Goal: Task Accomplishment & Management: Use online tool/utility

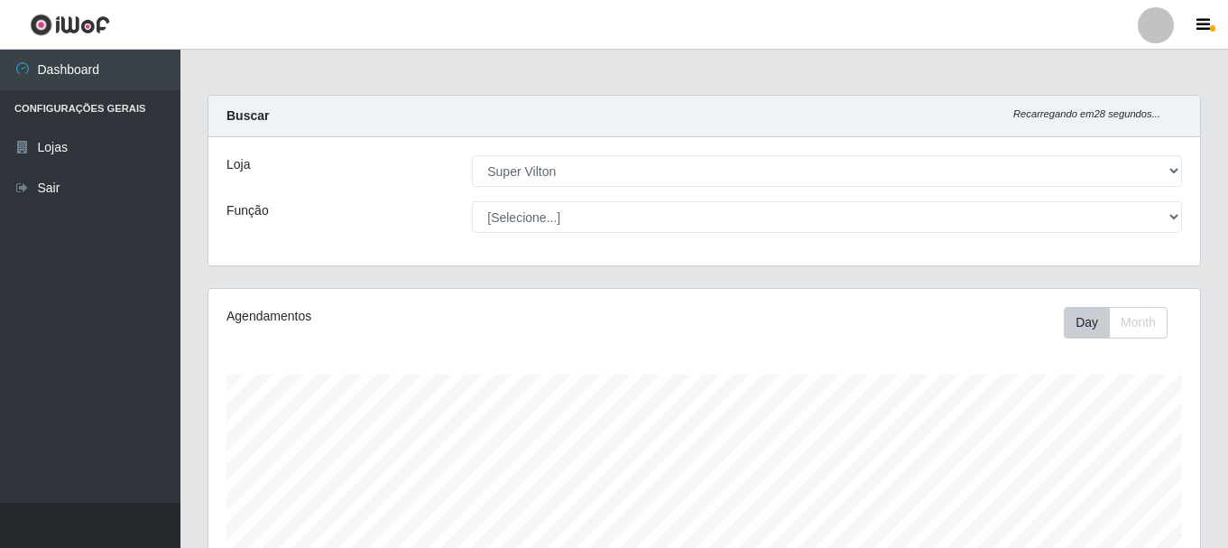
select select "379"
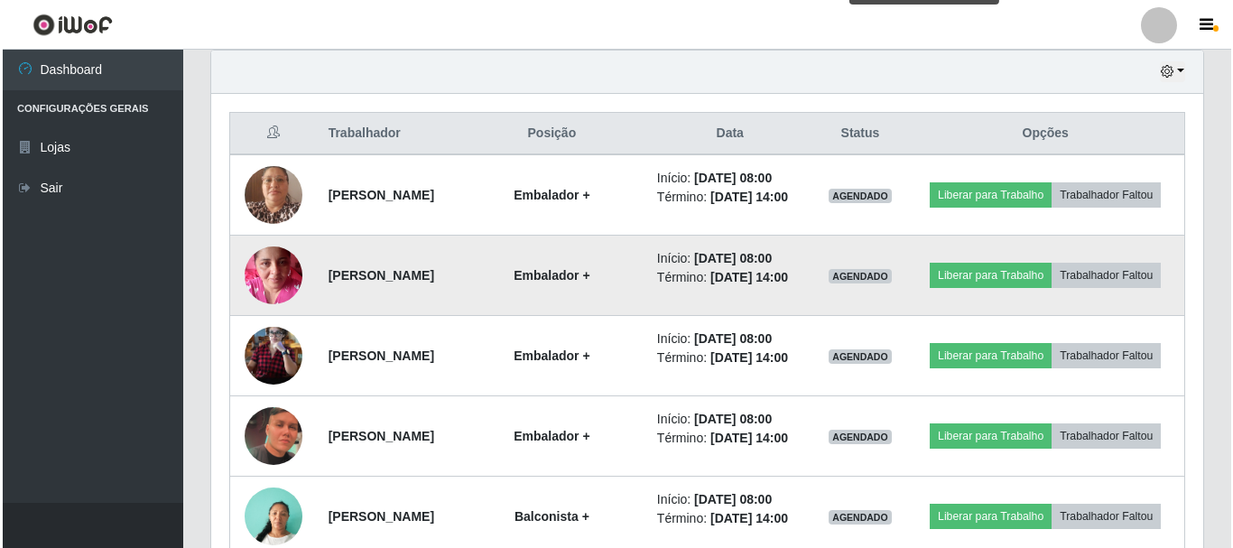
scroll to position [375, 992]
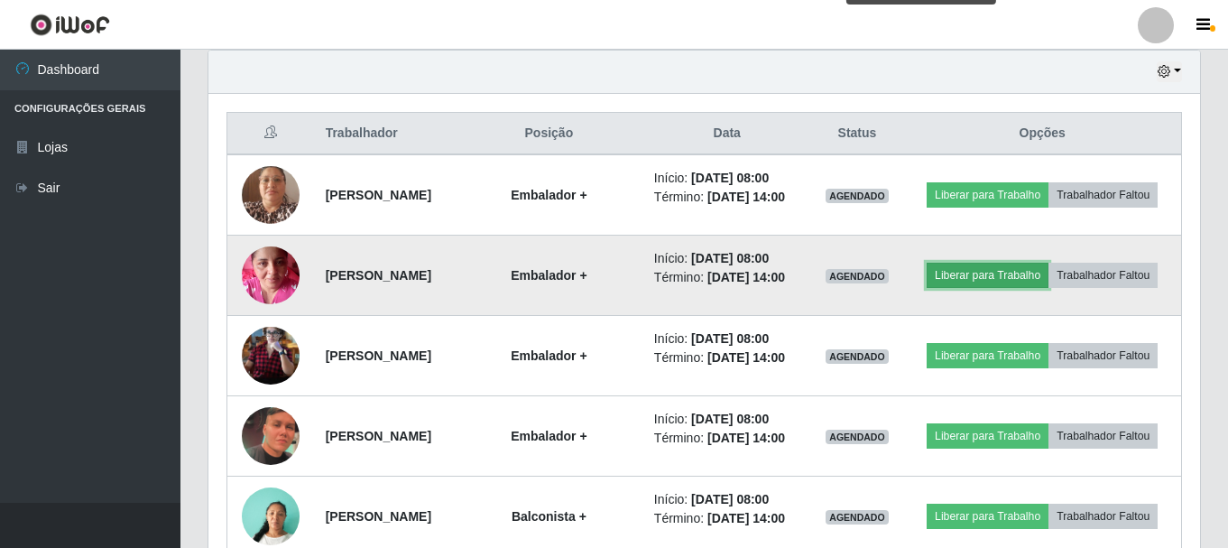
click at [1049, 281] on button "Liberar para Trabalho" at bounding box center [988, 275] width 122 height 25
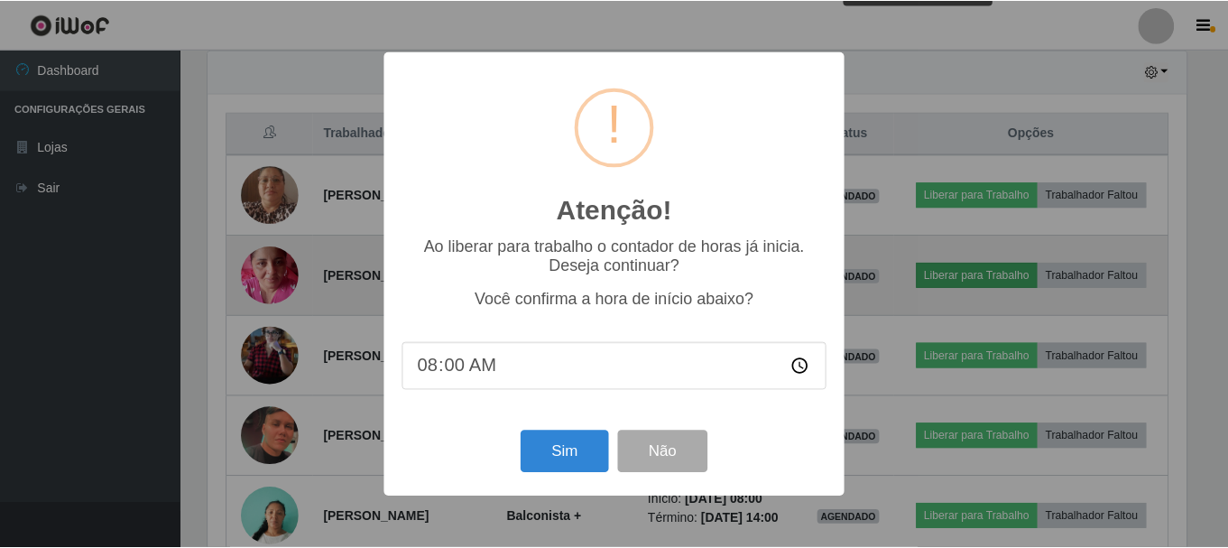
scroll to position [375, 983]
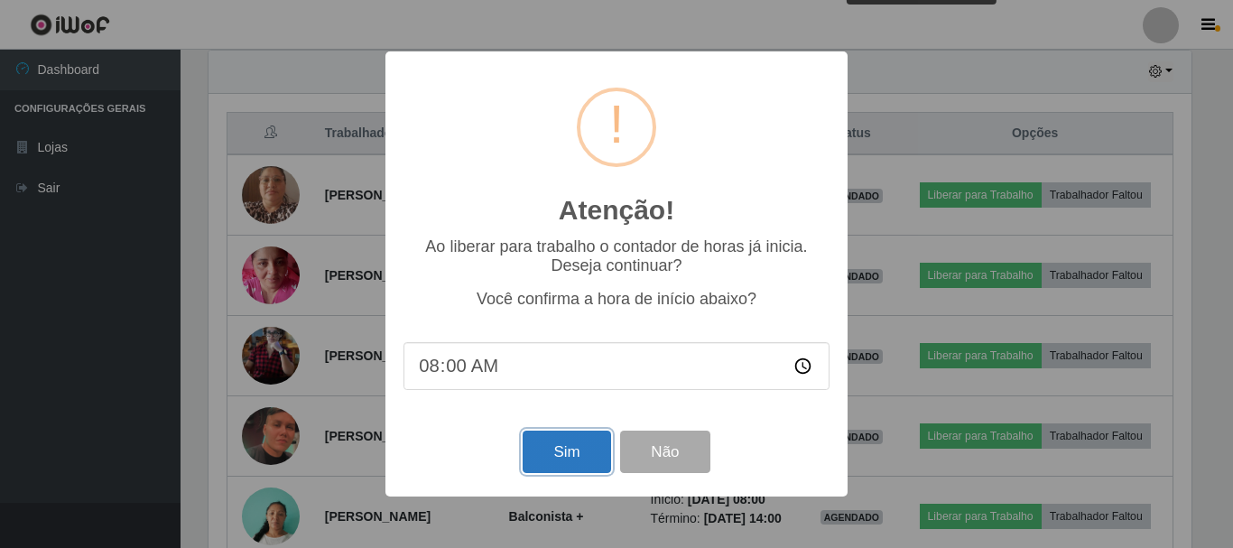
click at [589, 444] on button "Sim" at bounding box center [567, 452] width 88 height 42
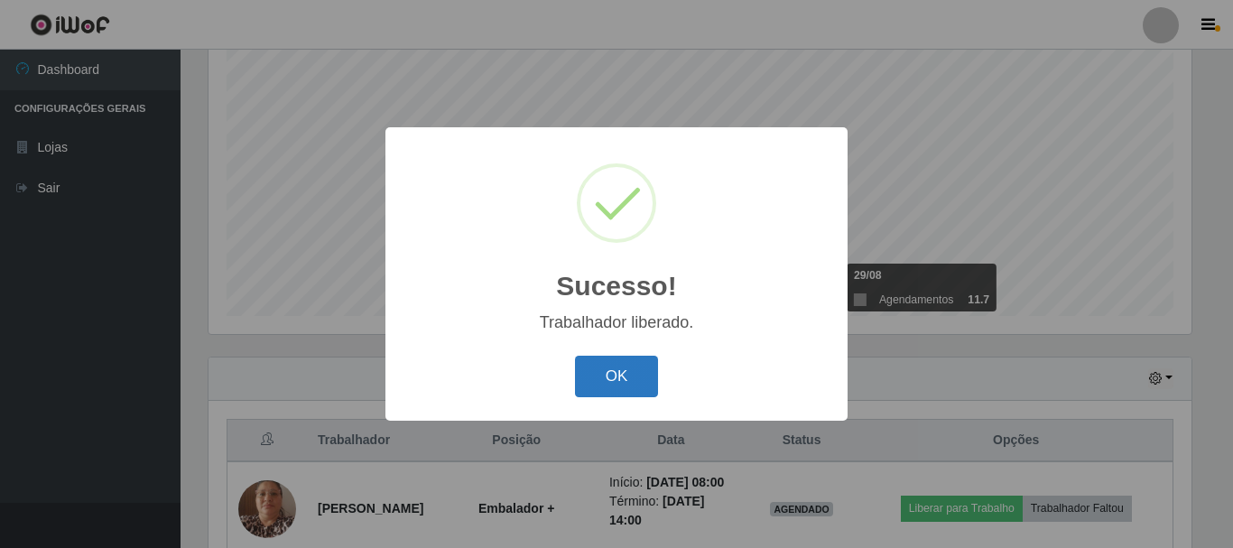
click at [619, 385] on button "OK" at bounding box center [617, 377] width 84 height 42
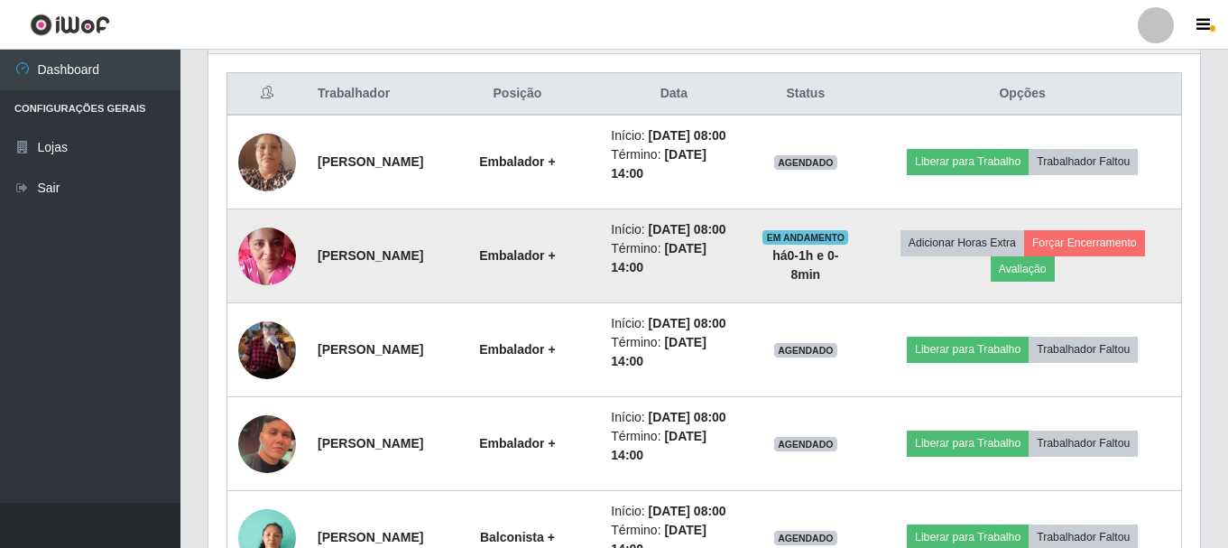
scroll to position [645, 0]
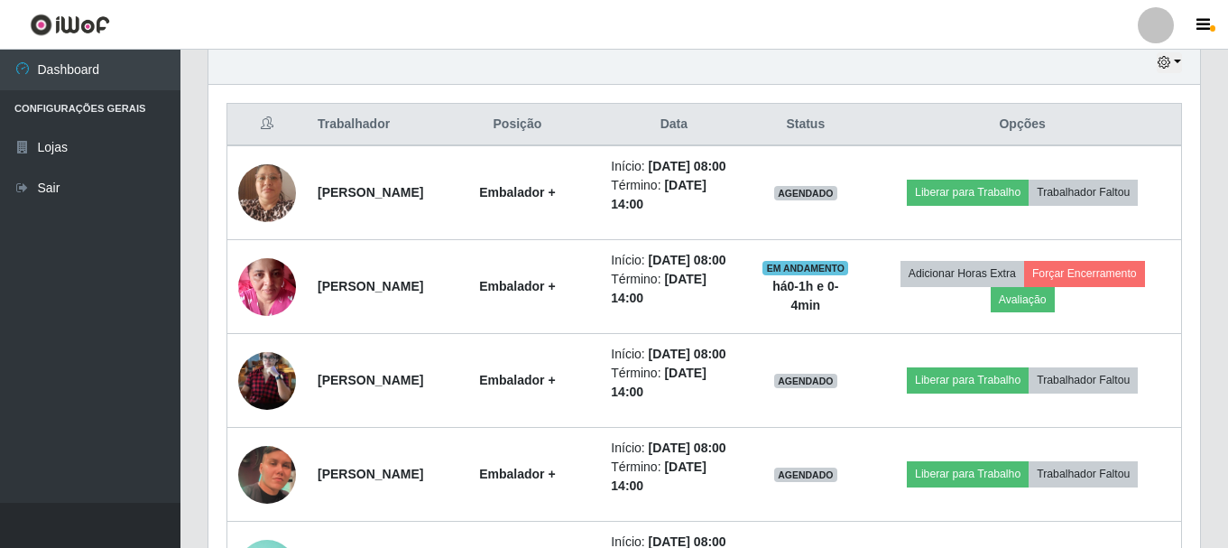
drag, startPoint x: 1232, startPoint y: 0, endPoint x: 716, endPoint y: 10, distance: 516.4
click at [716, 10] on header "Perfil Alterar Senha Sair" at bounding box center [614, 25] width 1228 height 50
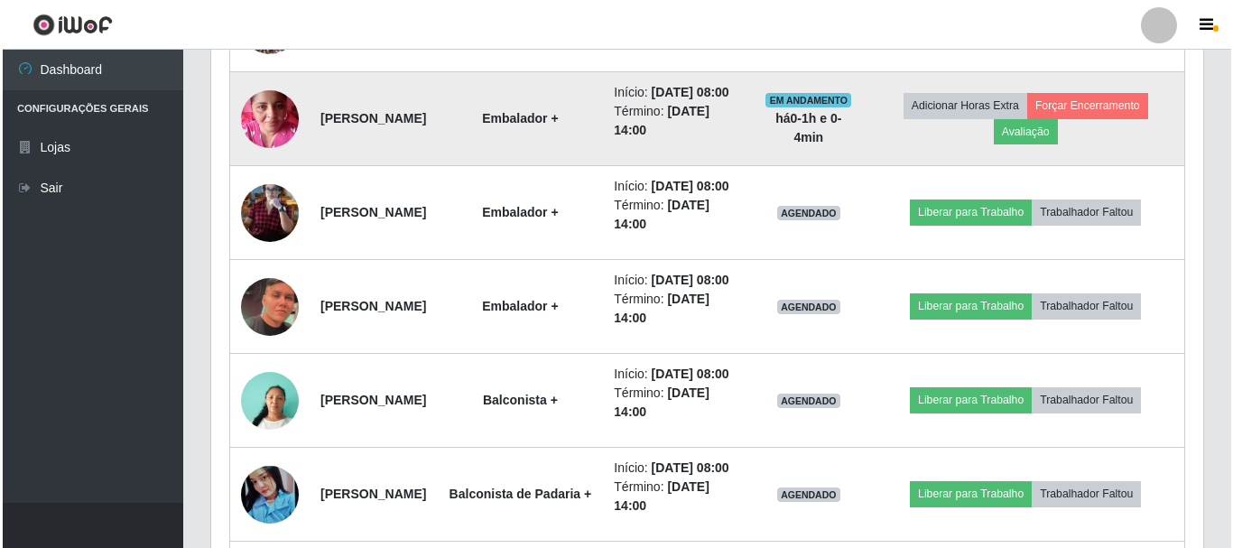
scroll to position [826, 0]
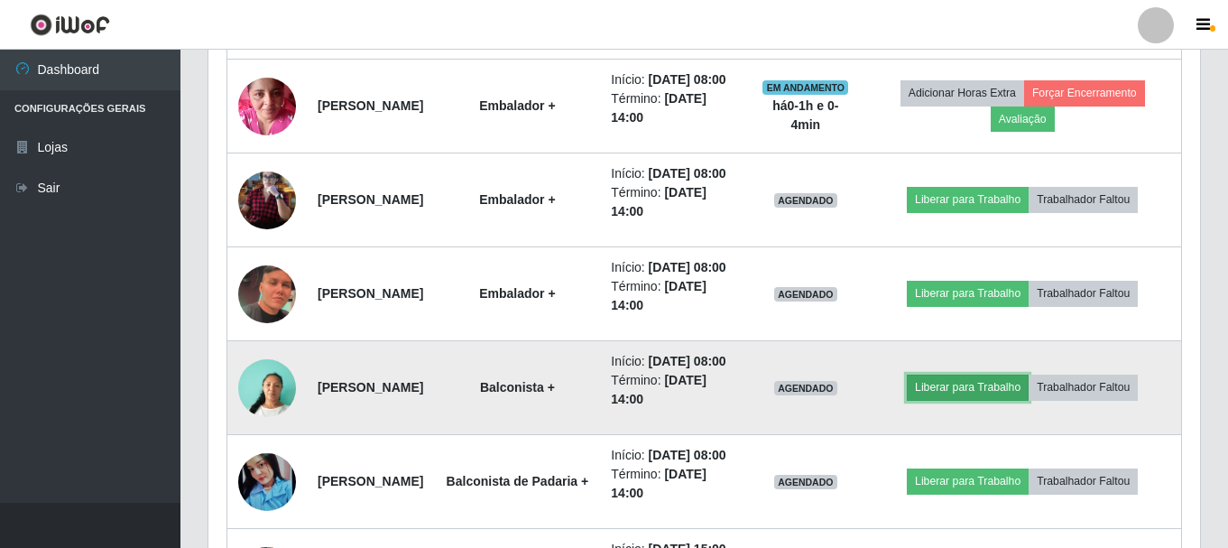
click at [967, 400] on button "Liberar para Trabalho" at bounding box center [968, 387] width 122 height 25
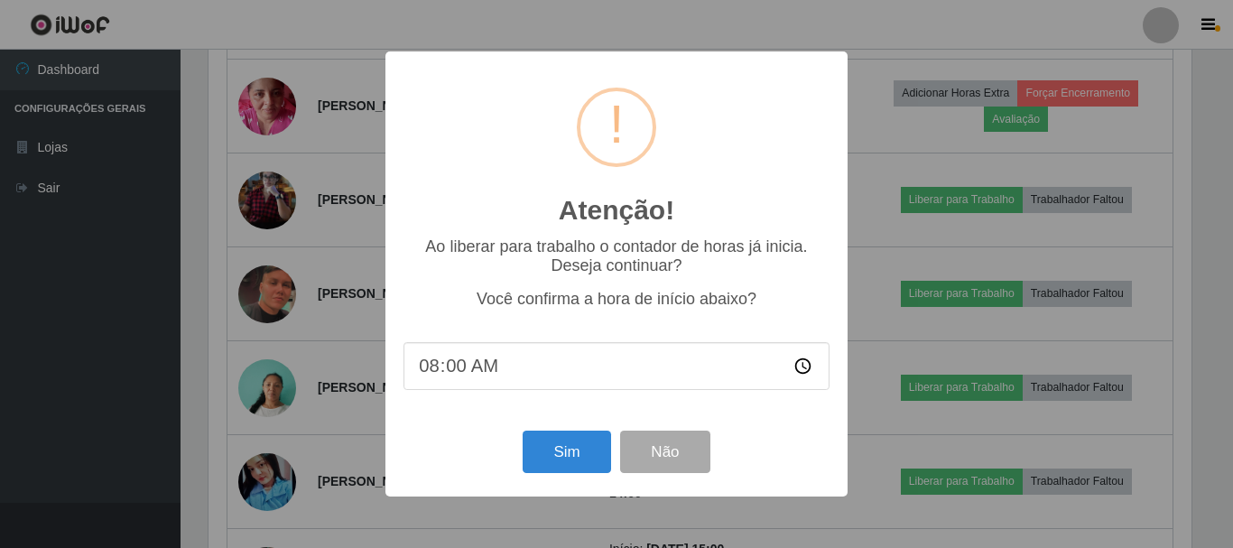
scroll to position [375, 983]
click at [569, 460] on button "Sim" at bounding box center [567, 452] width 88 height 42
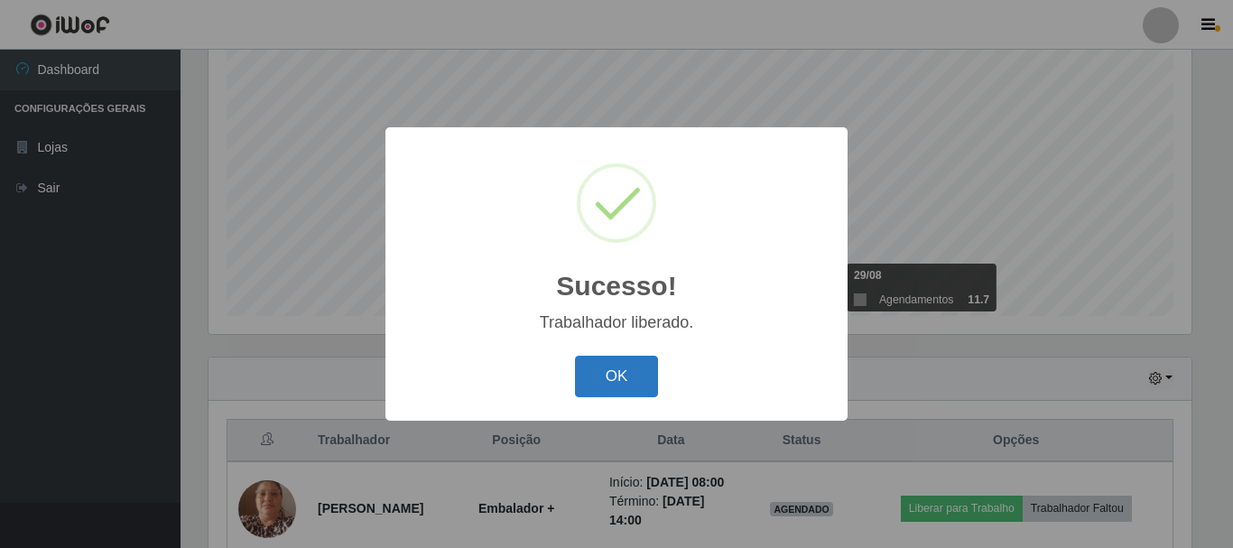
click at [630, 375] on button "OK" at bounding box center [617, 377] width 84 height 42
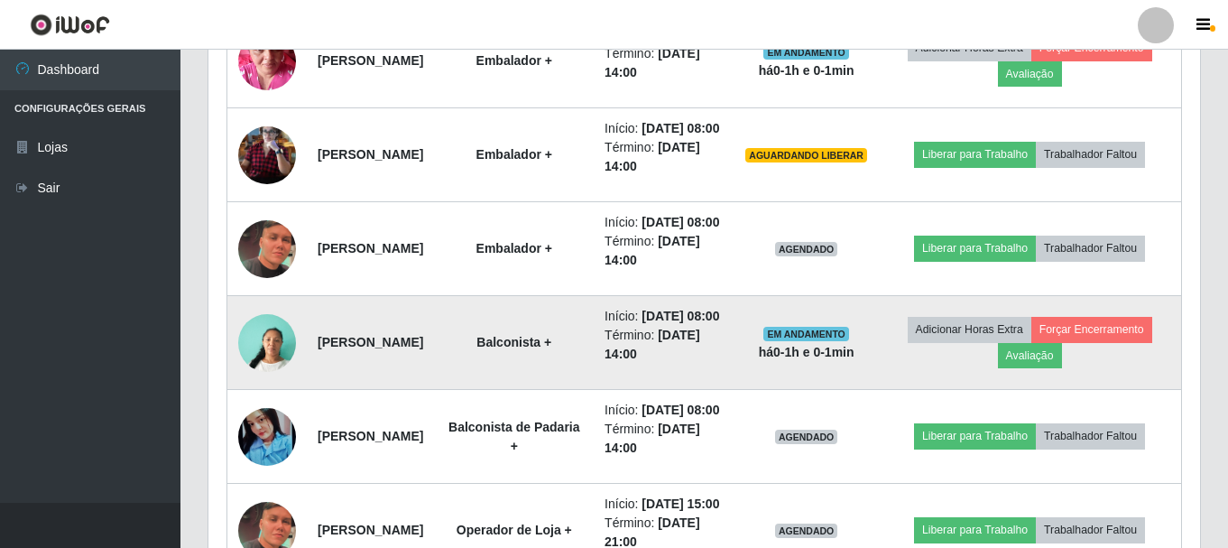
scroll to position [1052, 0]
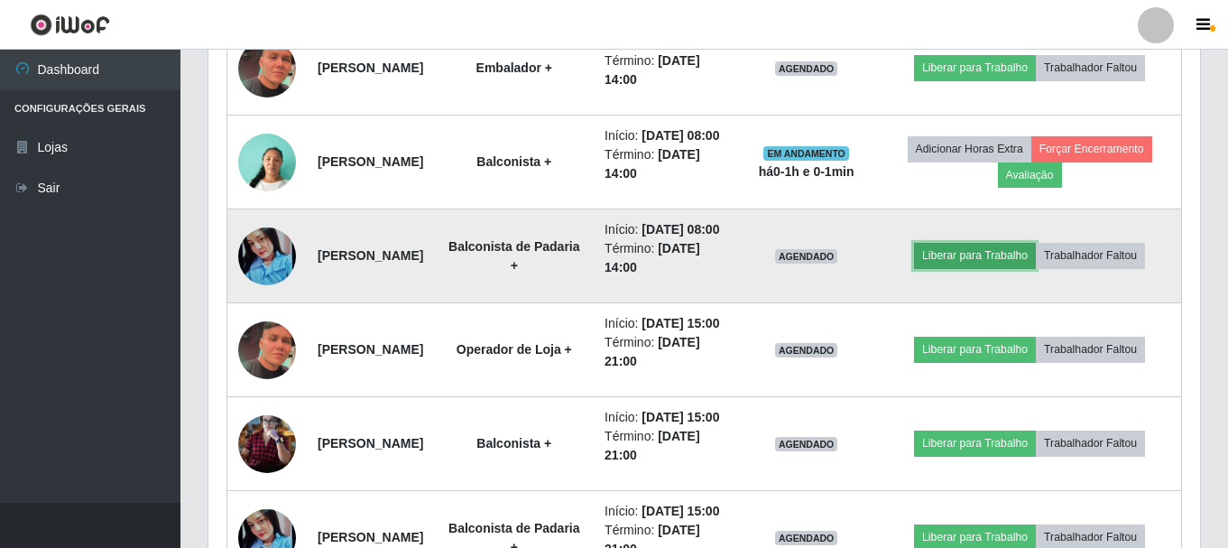
click at [968, 268] on button "Liberar para Trabalho" at bounding box center [975, 255] width 122 height 25
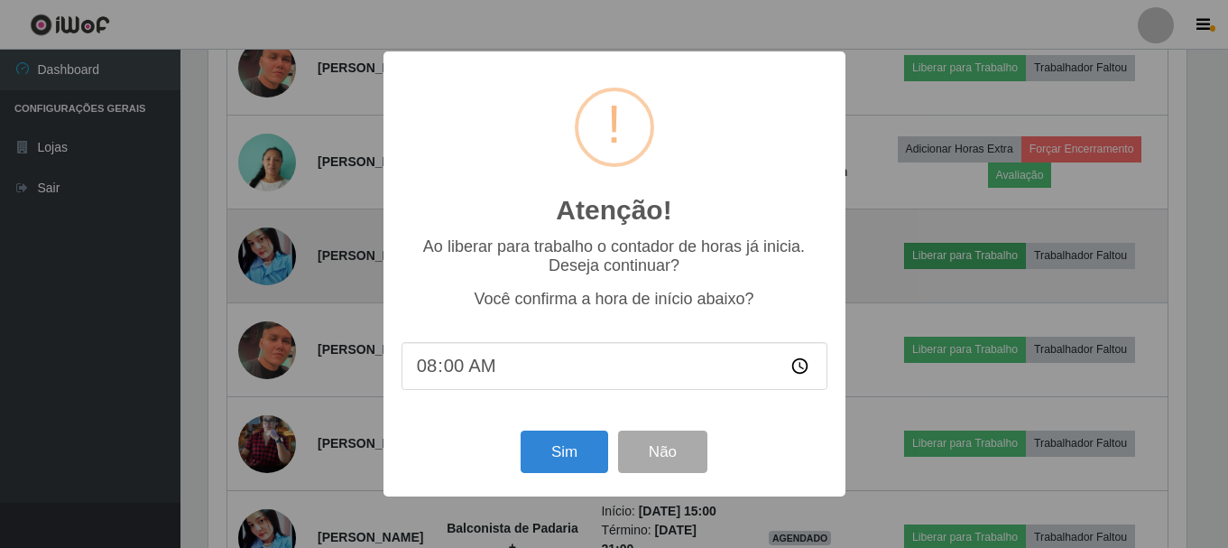
scroll to position [375, 983]
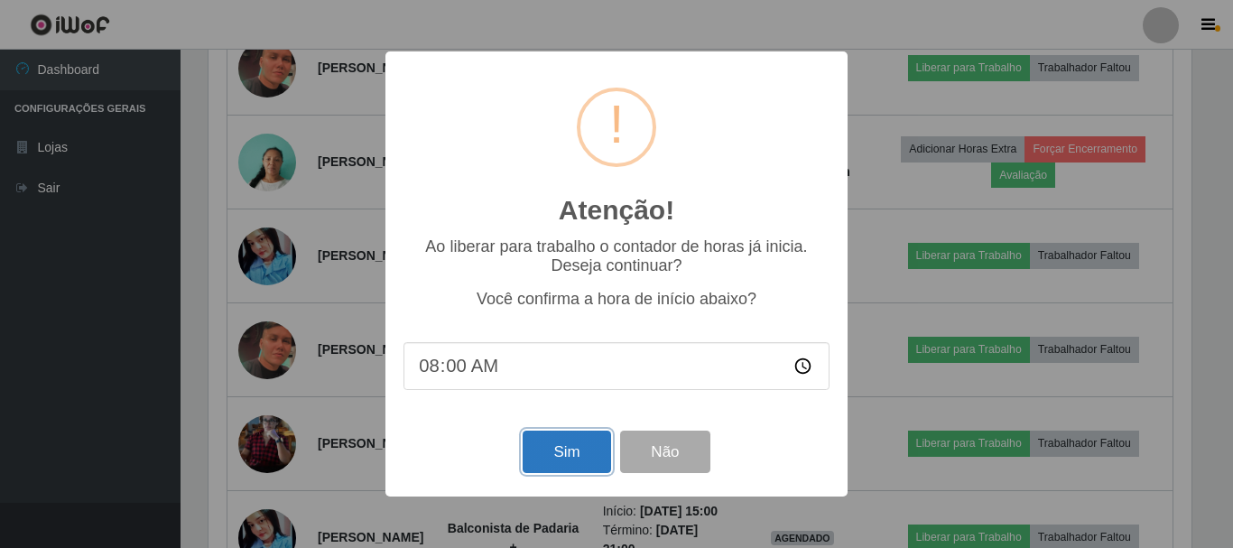
click at [546, 460] on button "Sim" at bounding box center [567, 452] width 88 height 42
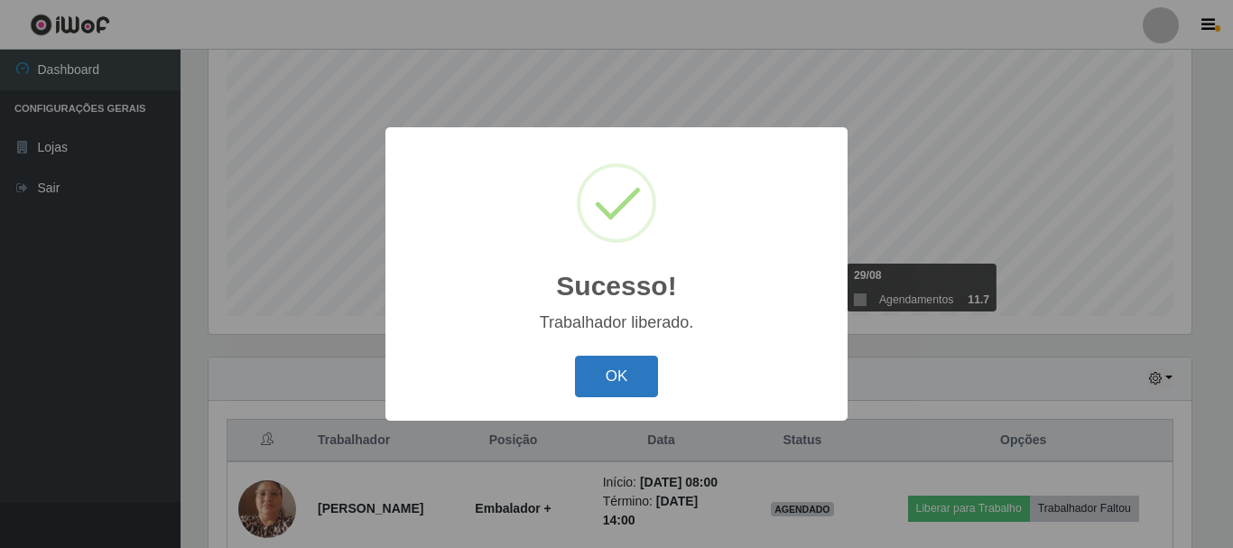
click at [618, 385] on button "OK" at bounding box center [617, 377] width 84 height 42
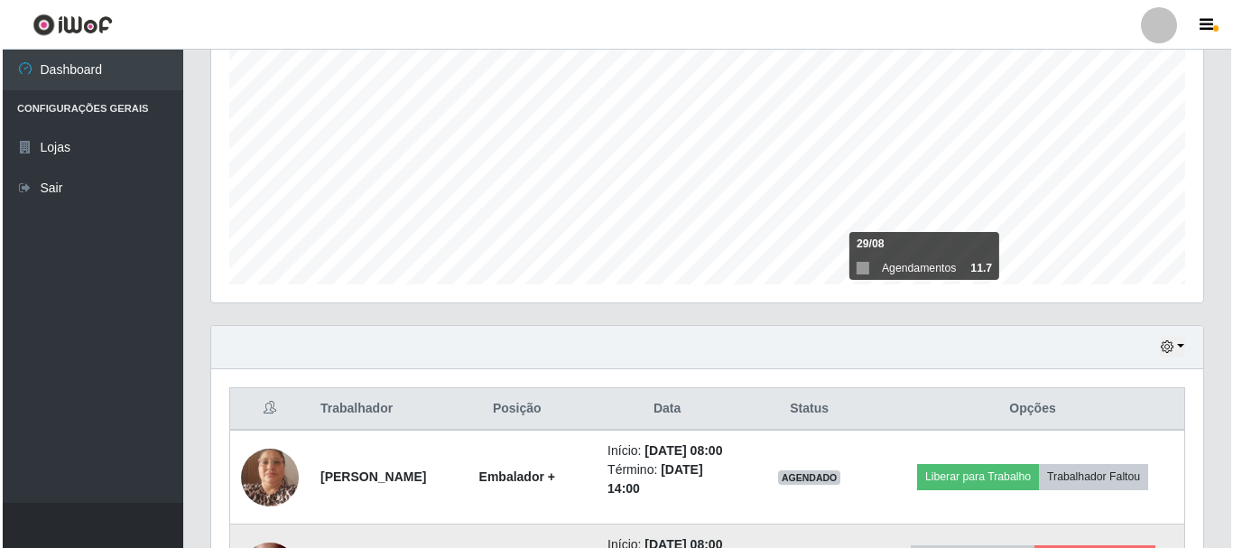
scroll to position [510, 0]
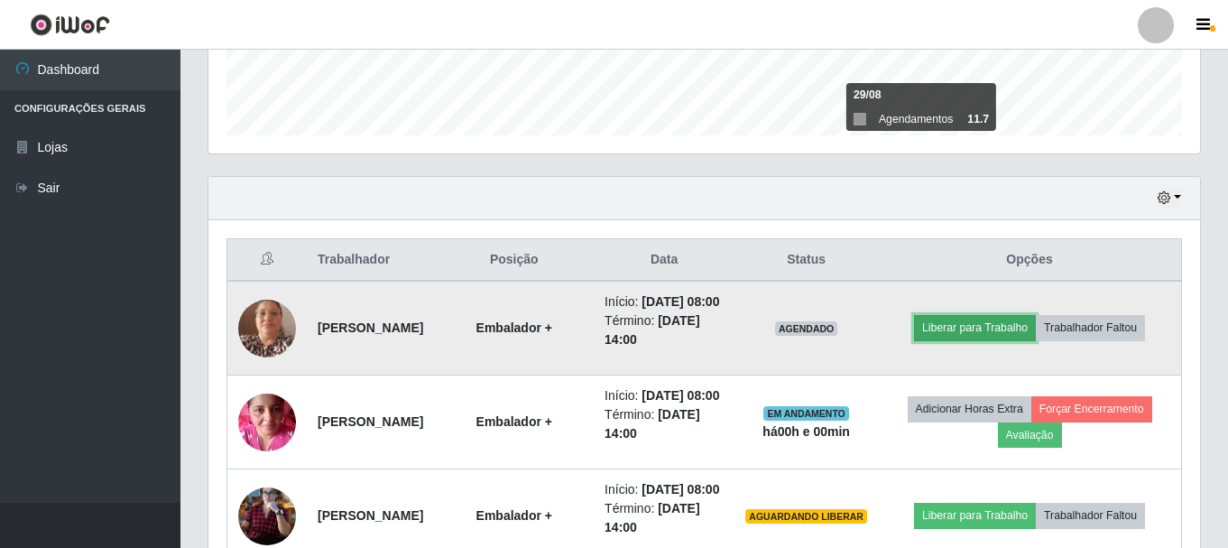
click at [1028, 328] on button "Liberar para Trabalho" at bounding box center [975, 327] width 122 height 25
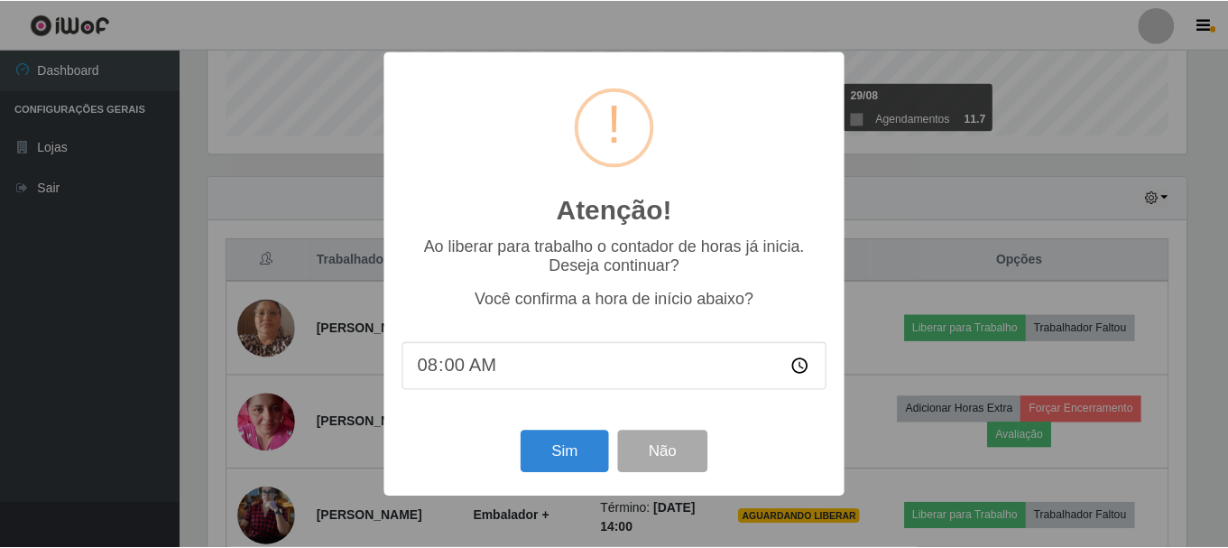
scroll to position [375, 983]
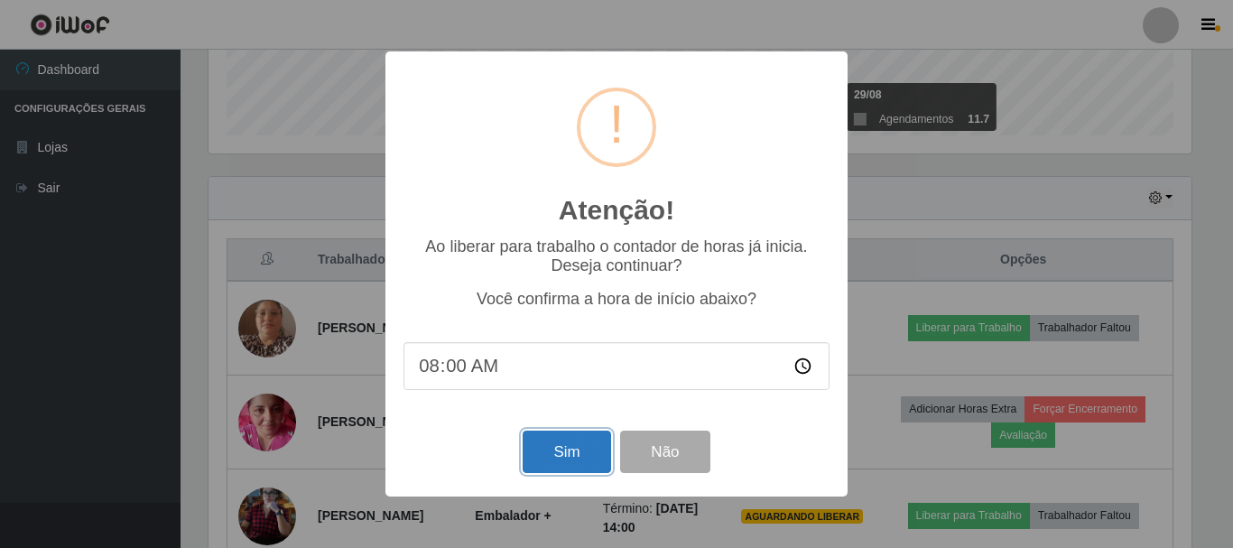
click at [581, 456] on button "Sim" at bounding box center [567, 452] width 88 height 42
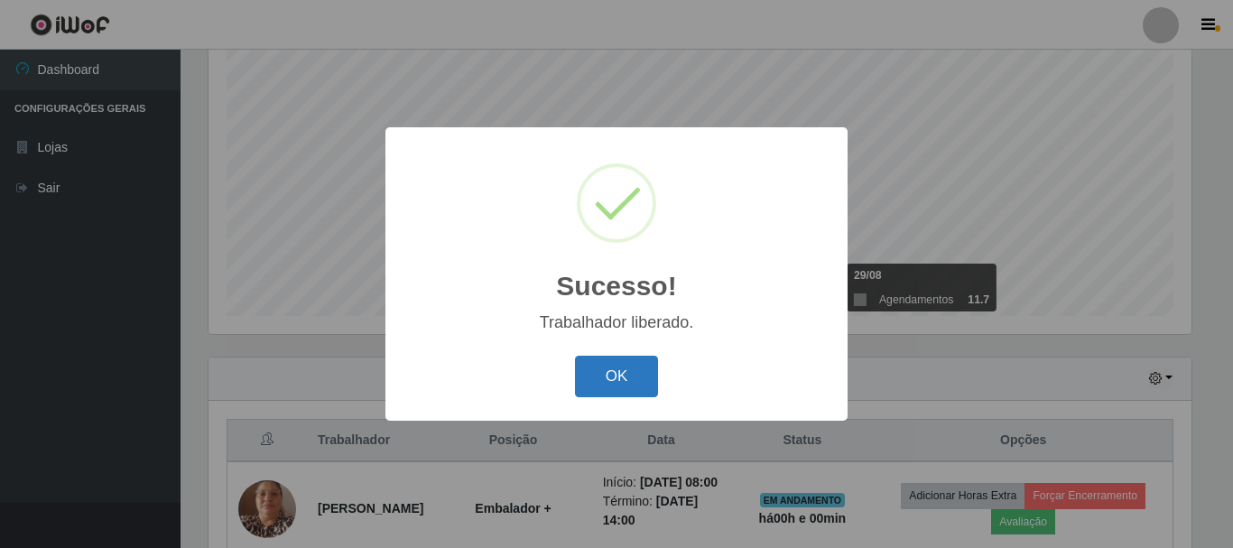
click at [647, 370] on button "OK" at bounding box center [617, 377] width 84 height 42
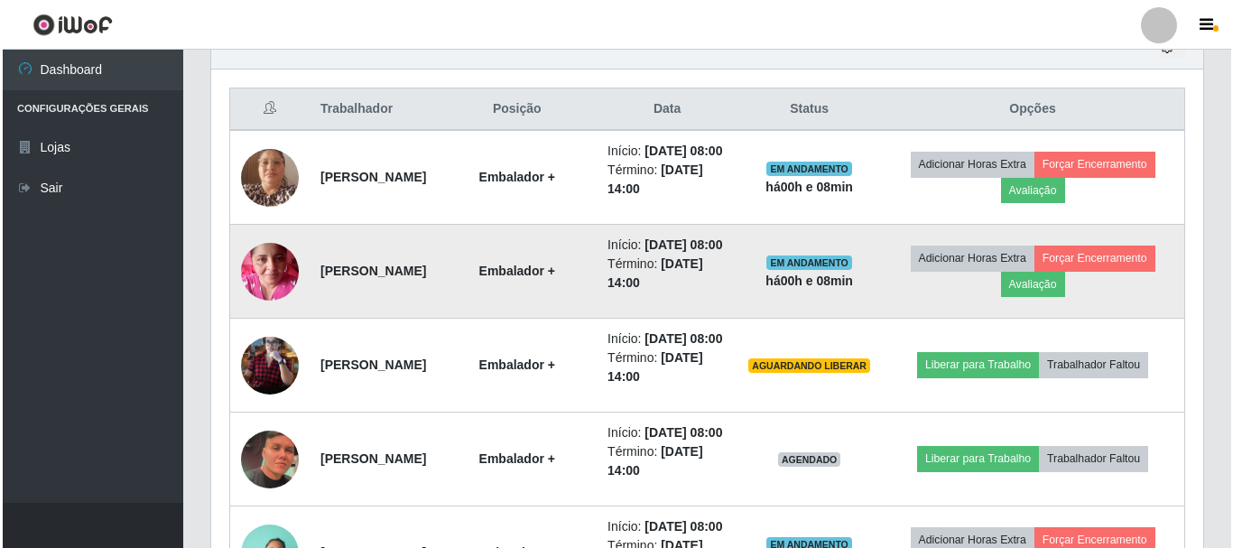
scroll to position [690, 0]
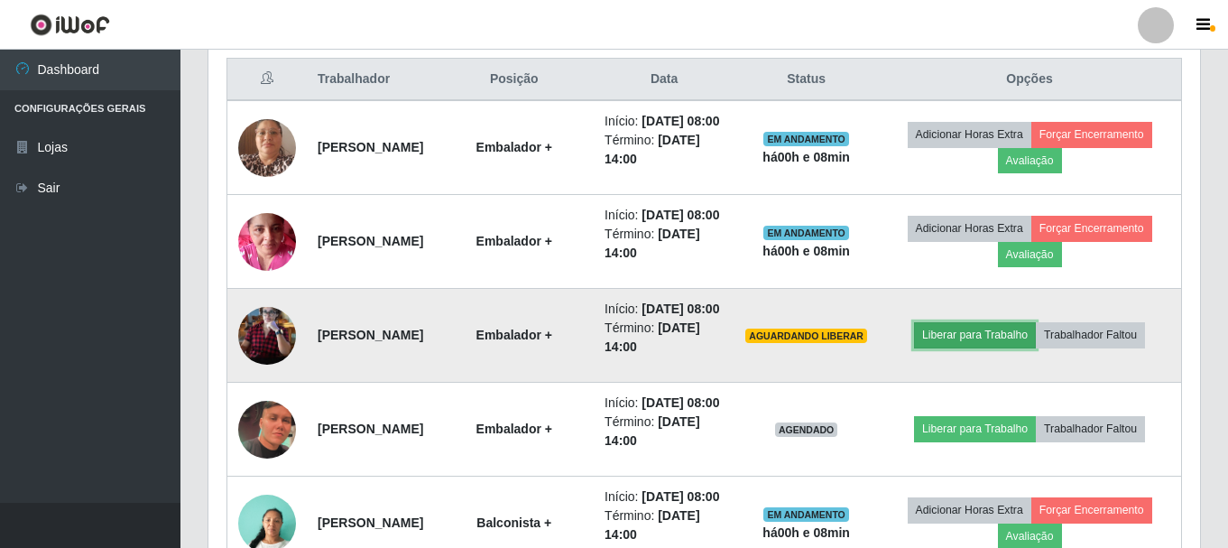
click at [995, 347] on button "Liberar para Trabalho" at bounding box center [975, 334] width 122 height 25
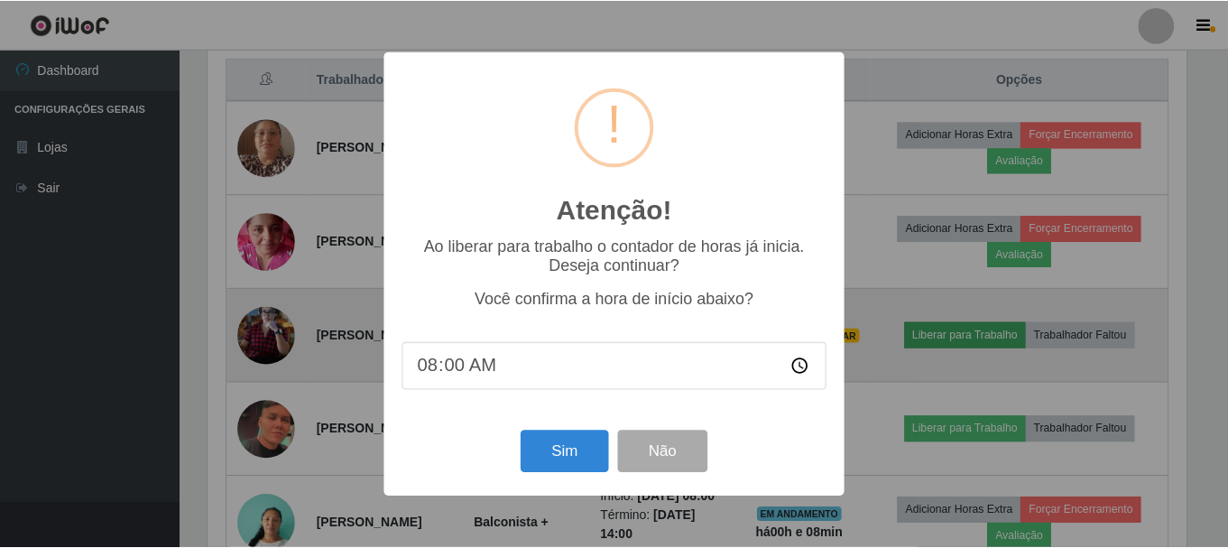
scroll to position [375, 983]
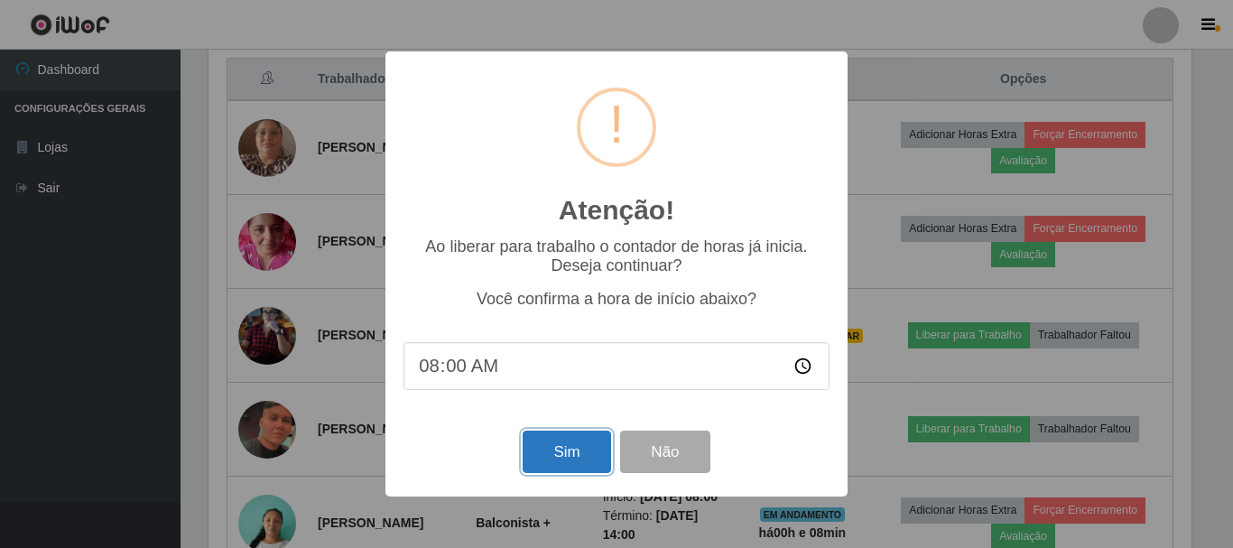
click at [563, 450] on button "Sim" at bounding box center [567, 452] width 88 height 42
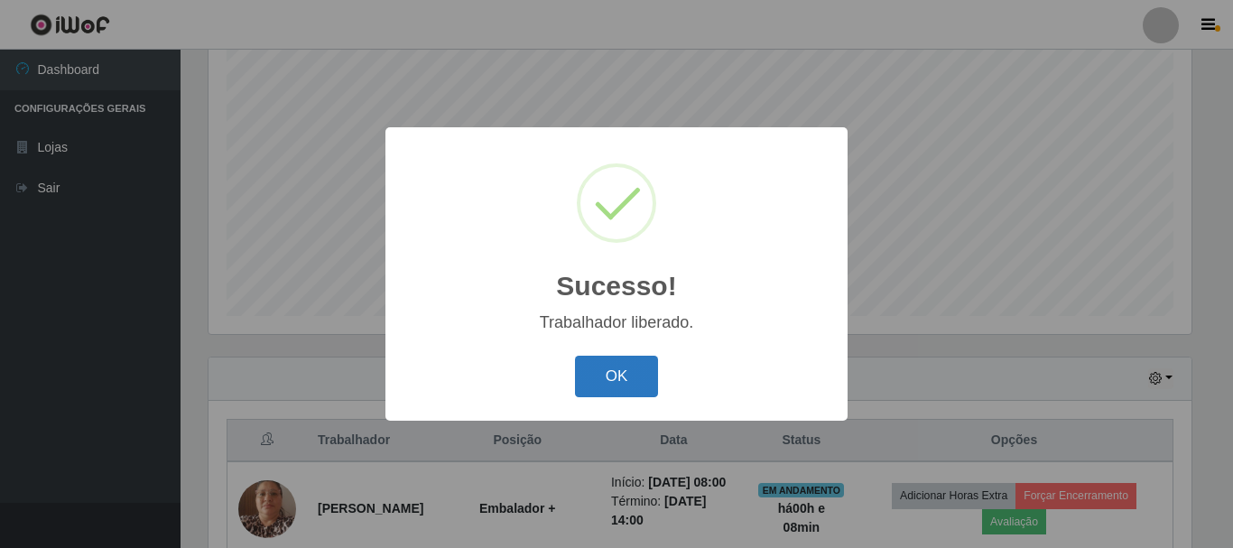
click at [603, 384] on button "OK" at bounding box center [617, 377] width 84 height 42
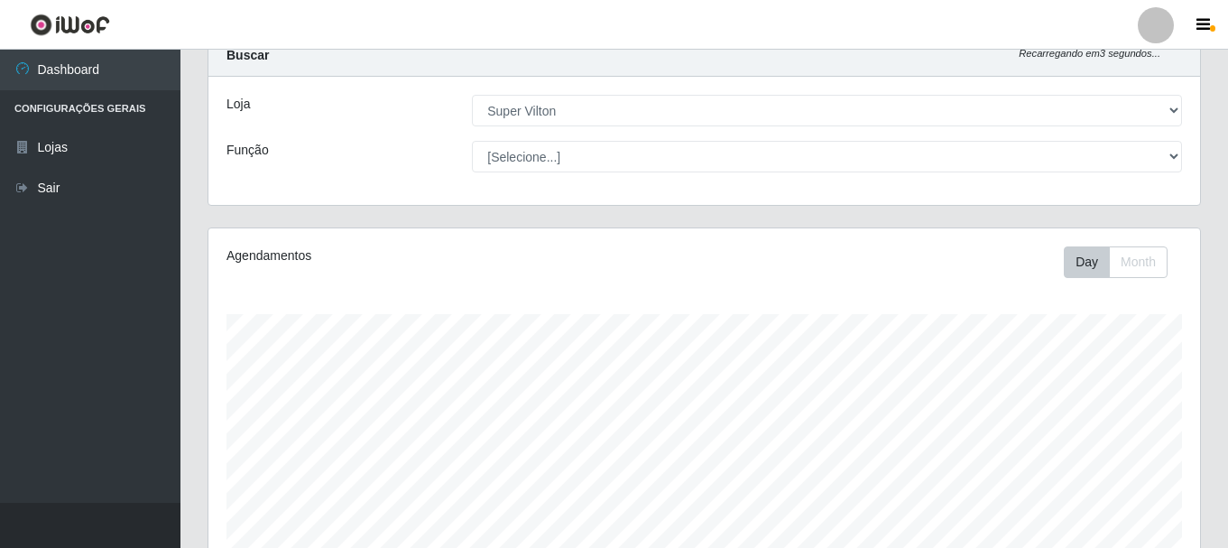
scroll to position [0, 0]
